Goal: Find specific page/section: Find specific page/section

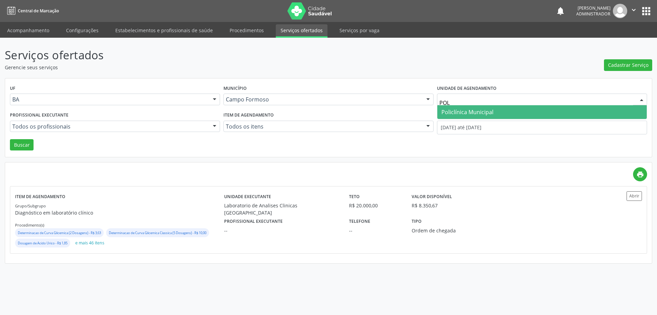
type input "POLI"
click at [502, 112] on span "Policlínica Municipal" at bounding box center [543, 112] width 210 height 14
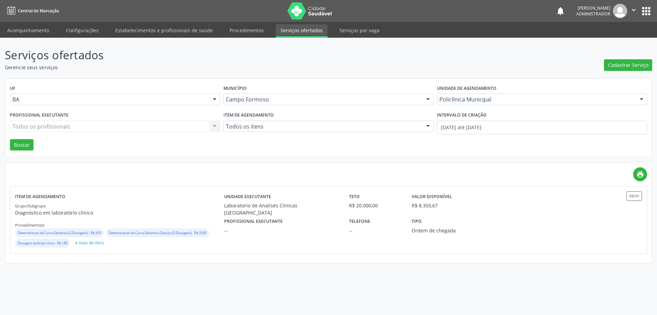
click at [213, 126] on div "Todos os profissionais Todos os profissionais Nenhum resultado encontrado para:…" at bounding box center [115, 127] width 210 height 12
click at [212, 124] on div "Todos os profissionais Todos os profissionais Nenhum resultado encontrado para:…" at bounding box center [115, 127] width 210 height 12
click at [212, 125] on div "Todos os profissionais Todos os profissionais Nenhum resultado encontrado para:…" at bounding box center [115, 127] width 210 height 12
drag, startPoint x: 212, startPoint y: 125, endPoint x: 503, endPoint y: 185, distance: 297.1
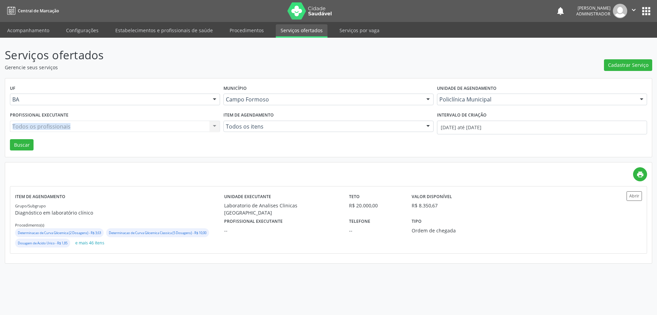
click at [216, 126] on div "Todos os profissionais Todos os profissionais Nenhum resultado encontrado para:…" at bounding box center [115, 127] width 210 height 12
